Goal: Information Seeking & Learning: Check status

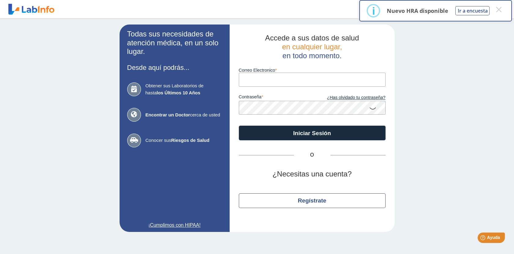
click at [251, 83] on input "Correo Electronico" at bounding box center [312, 79] width 147 height 14
type input "[EMAIL_ADDRESS][DOMAIN_NAME]"
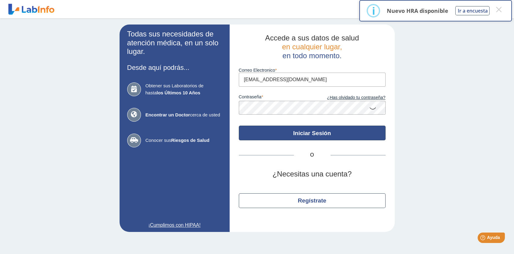
click at [327, 130] on button "Iniciar Sesión" at bounding box center [312, 132] width 147 height 15
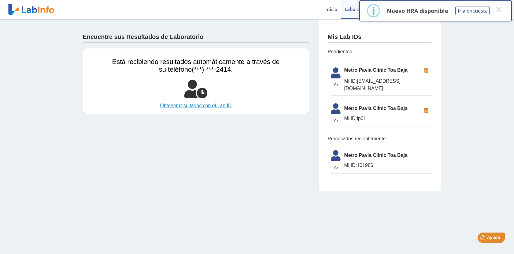
click at [212, 105] on link "Obtener resultados con el Lab ID" at bounding box center [196, 105] width 168 height 7
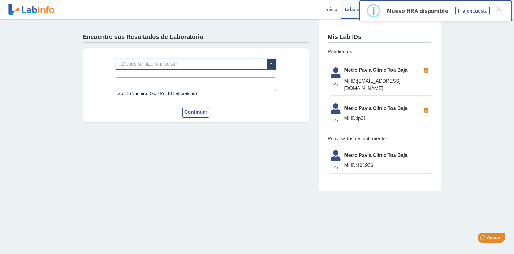
click at [180, 63] on input "text" at bounding box center [196, 64] width 160 height 10
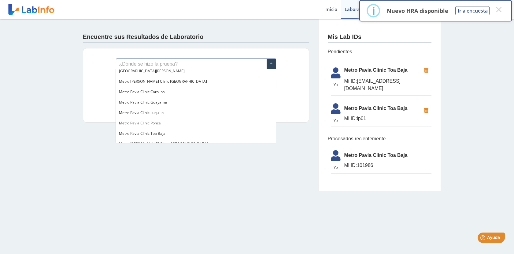
scroll to position [476, 0]
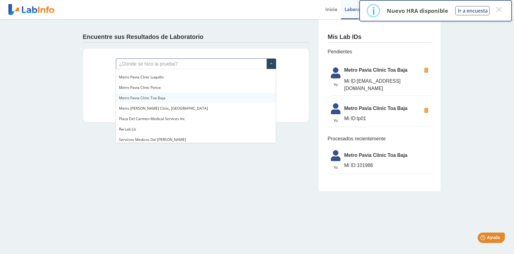
click at [161, 94] on div "Metro Pavia Clinic Toa Baja" at bounding box center [196, 98] width 160 height 10
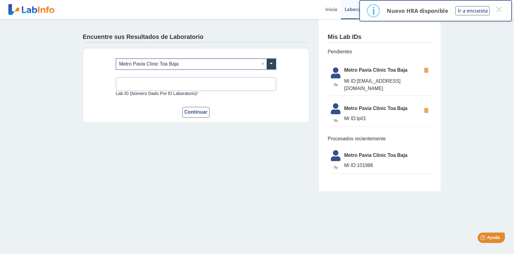
click at [162, 80] on input "Lab ID (número dado por el laboratorio)" at bounding box center [196, 84] width 160 height 14
type input "101986"
click at [202, 113] on button "Continuar" at bounding box center [196, 112] width 28 height 11
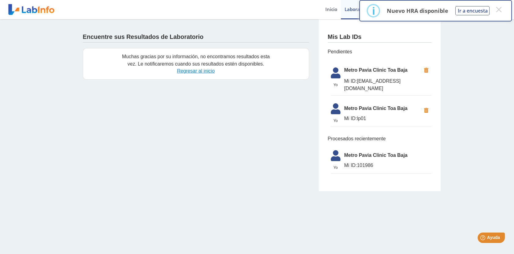
click at [199, 71] on link "Regresar al inicio" at bounding box center [196, 70] width 38 height 5
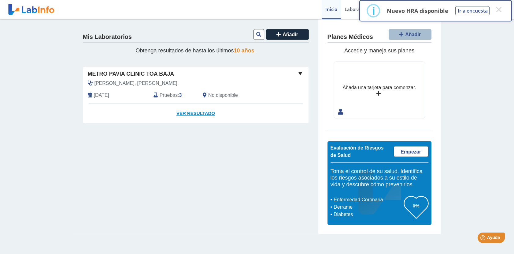
click at [191, 113] on link "Ver Resultado" at bounding box center [195, 113] width 225 height 19
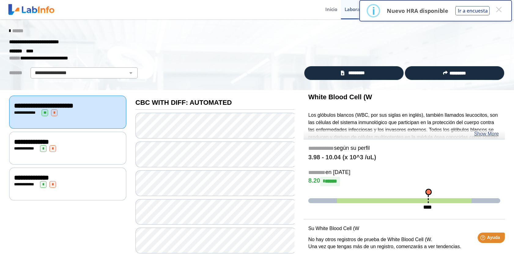
click at [240, 56] on p "**********" at bounding box center [252, 57] width 487 height 7
click at [325, 74] on link "*********" at bounding box center [353, 73] width 99 height 14
